Goal: Check status: Check status

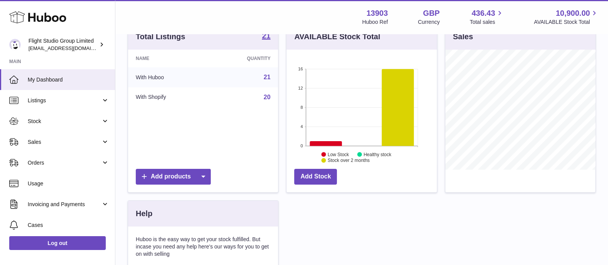
scroll to position [91, 0]
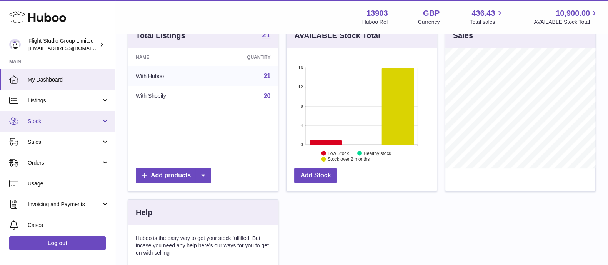
click at [67, 128] on link "Stock" at bounding box center [57, 121] width 115 height 21
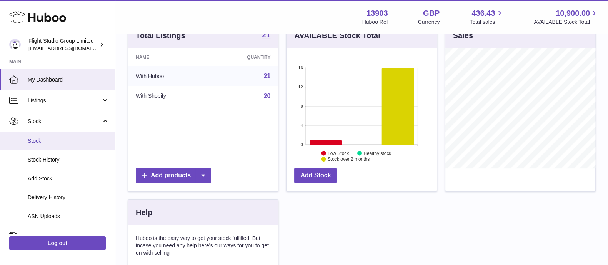
click at [47, 146] on link "Stock" at bounding box center [57, 141] width 115 height 19
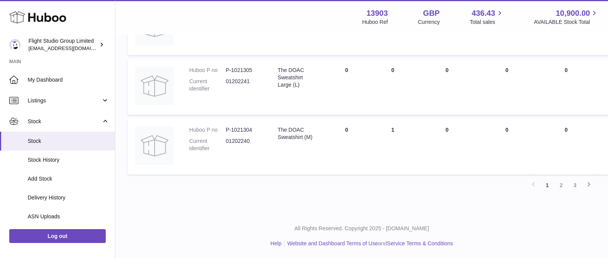
scroll to position [570, 0]
click at [564, 184] on link "2" at bounding box center [562, 186] width 14 height 14
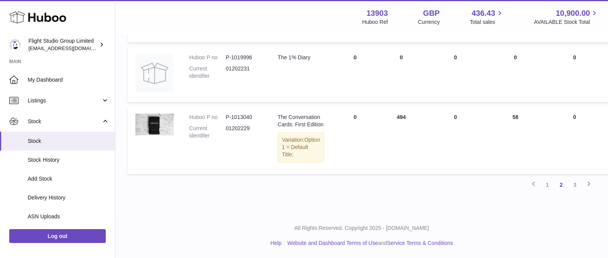
scroll to position [602, 0]
click at [573, 186] on link "3" at bounding box center [575, 185] width 14 height 14
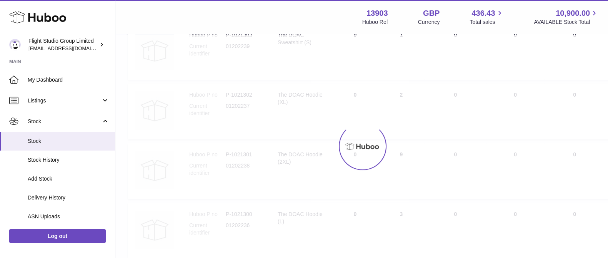
scroll to position [35, 0]
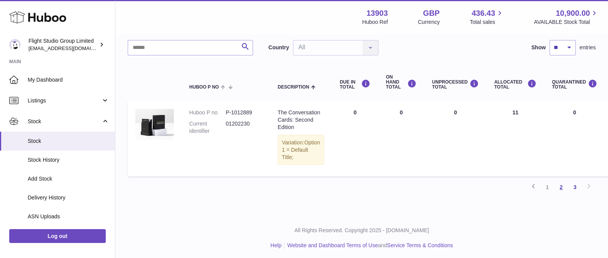
click at [564, 194] on link "2" at bounding box center [562, 187] width 14 height 14
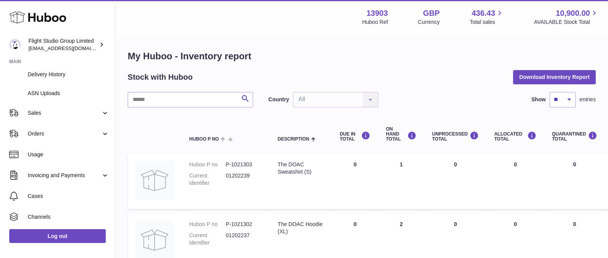
scroll to position [157, 0]
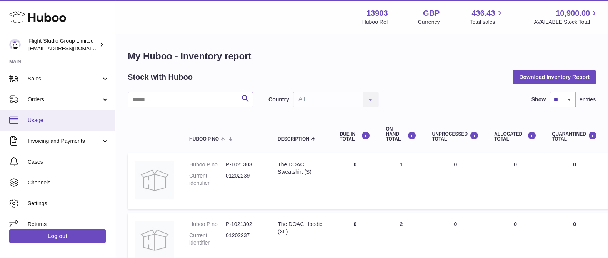
click at [46, 119] on span "Usage" at bounding box center [69, 120] width 82 height 7
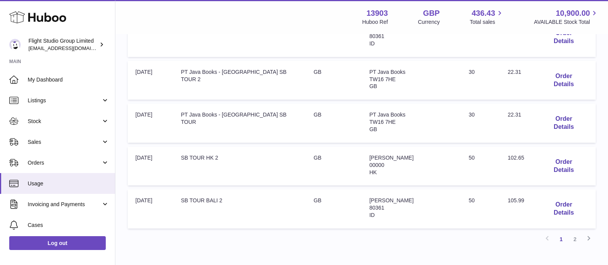
scroll to position [410, 0]
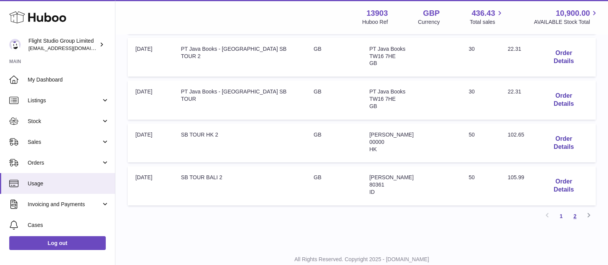
click at [573, 209] on link "2" at bounding box center [575, 216] width 14 height 14
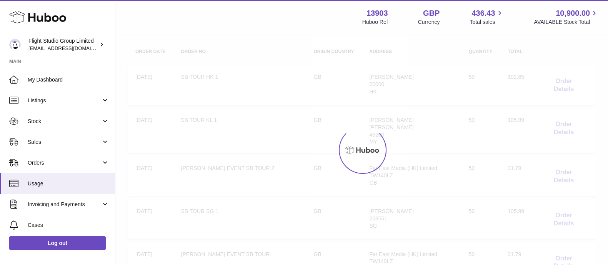
scroll to position [35, 0]
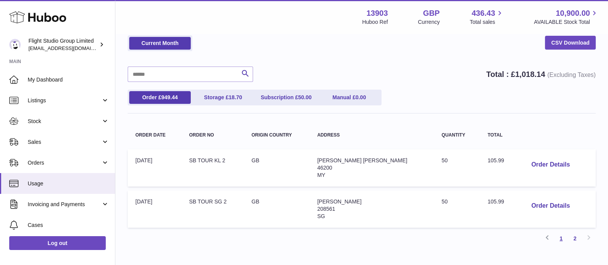
click at [565, 240] on link "1" at bounding box center [562, 239] width 14 height 14
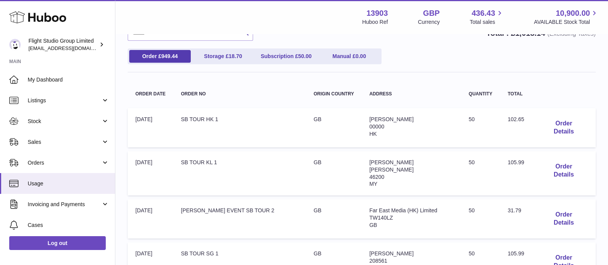
scroll to position [77, 0]
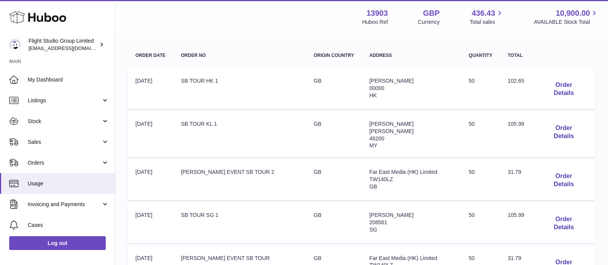
click at [500, 138] on td "Total: 105.99" at bounding box center [516, 135] width 32 height 45
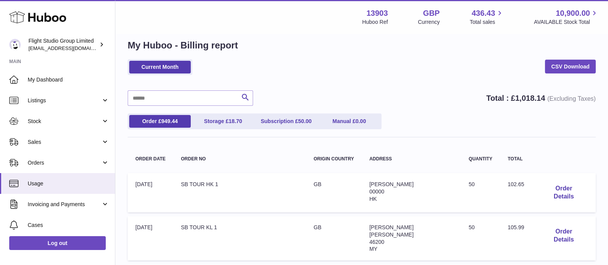
scroll to position [0, 0]
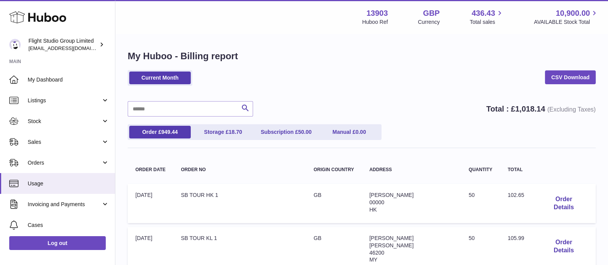
click at [280, 50] on h1 "My Huboo - Billing report" at bounding box center [362, 56] width 468 height 12
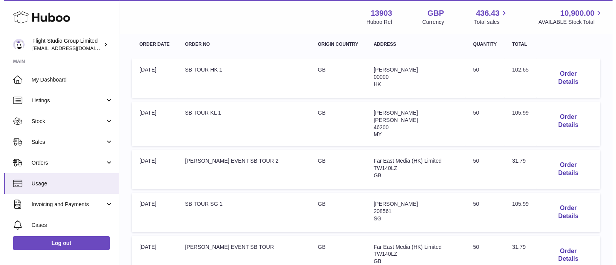
scroll to position [127, 0]
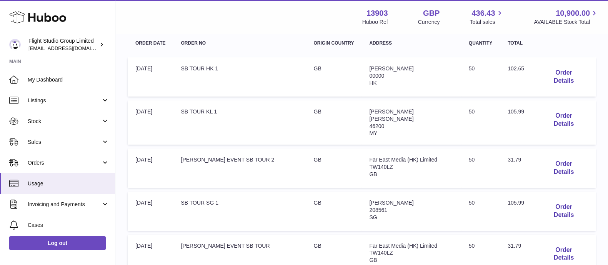
click at [556, 60] on td "Order Details" at bounding box center [564, 76] width 64 height 39
click at [540, 75] on button "Order Details" at bounding box center [564, 77] width 48 height 24
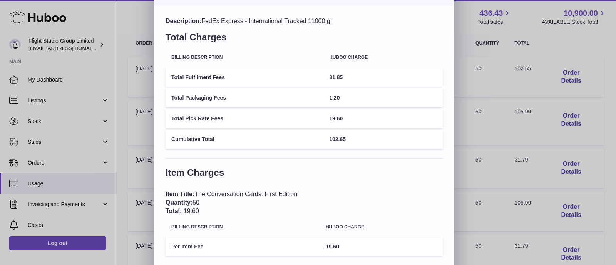
scroll to position [19, 0]
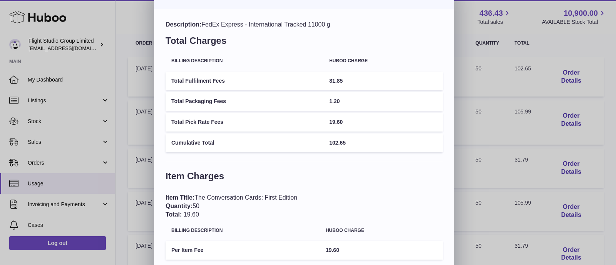
click at [418, 124] on td "19.60" at bounding box center [382, 122] width 119 height 19
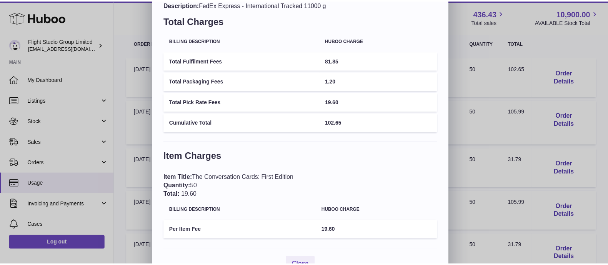
scroll to position [0, 0]
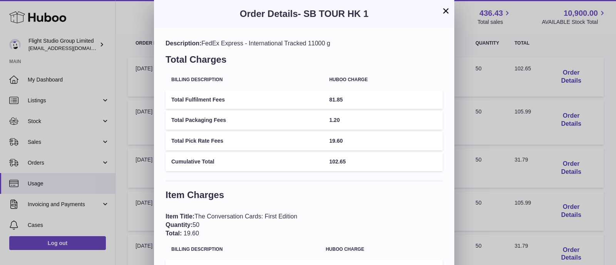
click at [445, 8] on button "×" at bounding box center [445, 10] width 9 height 9
